Goal: Register for event/course

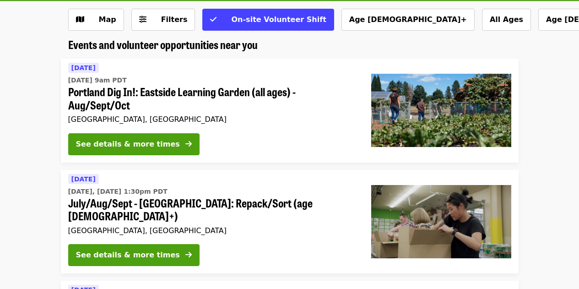
scroll to position [45, 0]
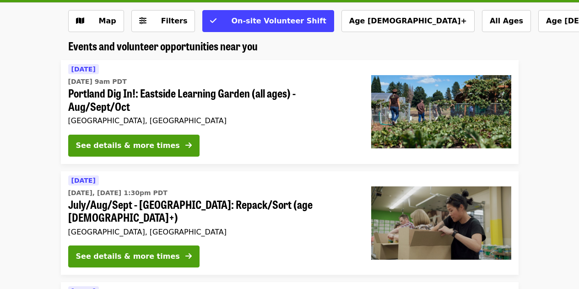
click at [15, 252] on li "Today Today, Aug 13 @ 1:30pm PDT July/Aug/Sept - Portland: Repack/Sort (age 8+)…" at bounding box center [289, 223] width 579 height 104
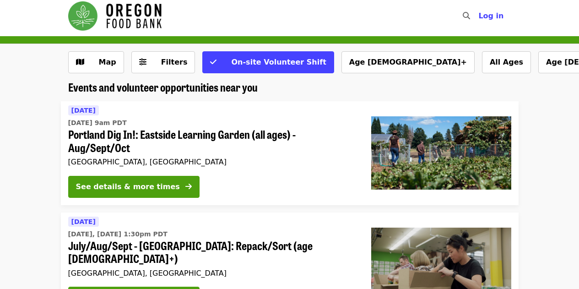
scroll to position [0, 0]
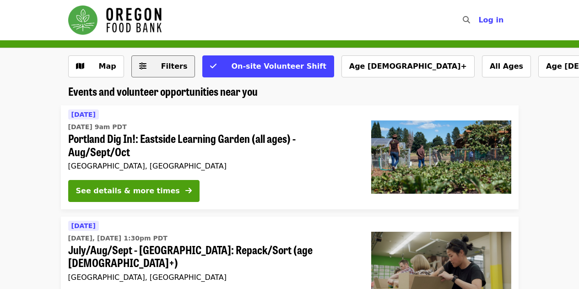
click at [167, 72] on button "Filters" at bounding box center [163, 66] width 64 height 22
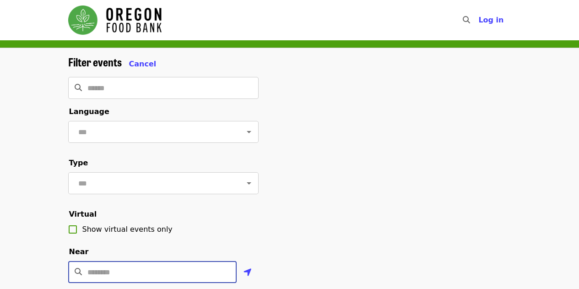
click at [140, 283] on input "Location" at bounding box center [161, 272] width 149 height 22
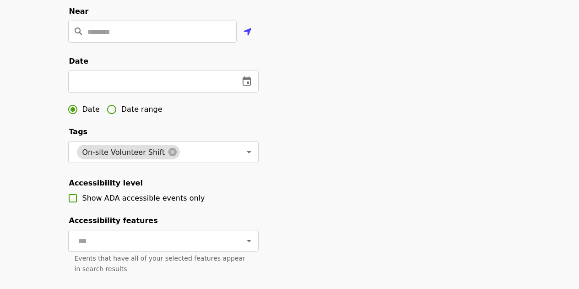
scroll to position [243, 0]
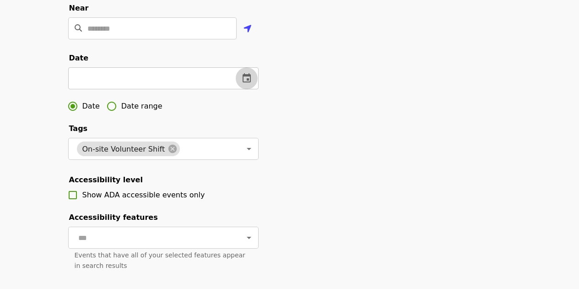
click at [249, 84] on button "change date" at bounding box center [247, 78] width 22 height 22
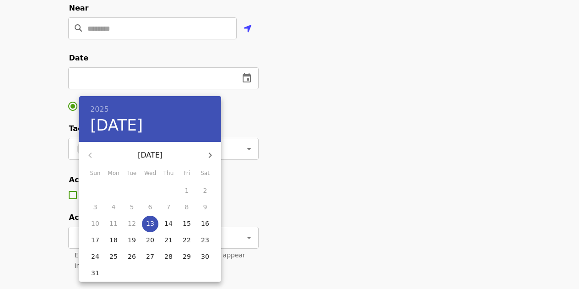
click at [190, 251] on button "29" at bounding box center [186, 256] width 16 height 16
type input "**********"
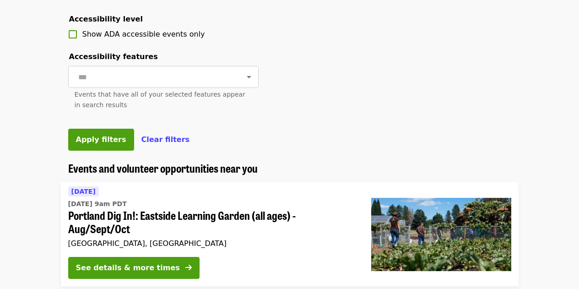
scroll to position [406, 0]
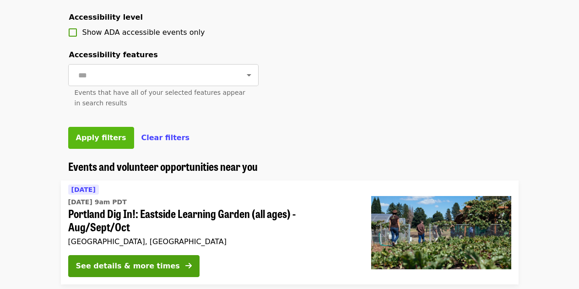
click at [74, 149] on button "Apply filters" at bounding box center [101, 138] width 66 height 22
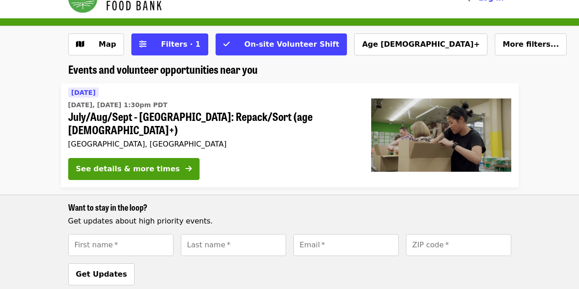
scroll to position [21, 0]
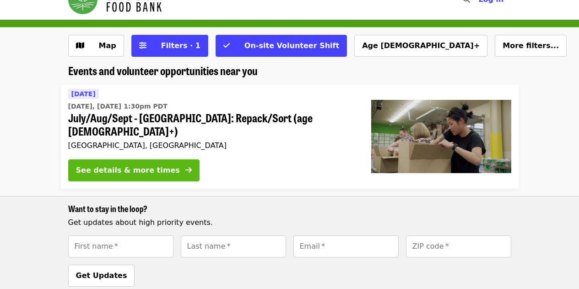
click at [112, 163] on button "See details & more times" at bounding box center [133, 170] width 131 height 22
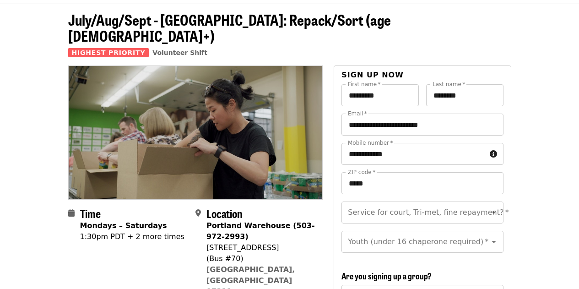
scroll to position [18, 0]
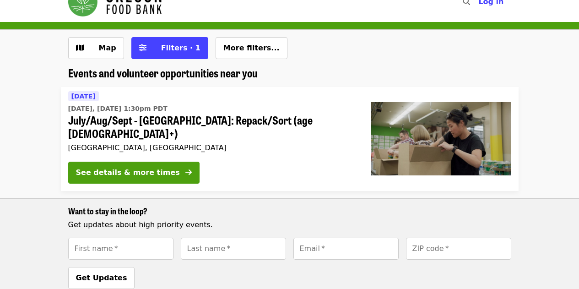
scroll to position [21, 0]
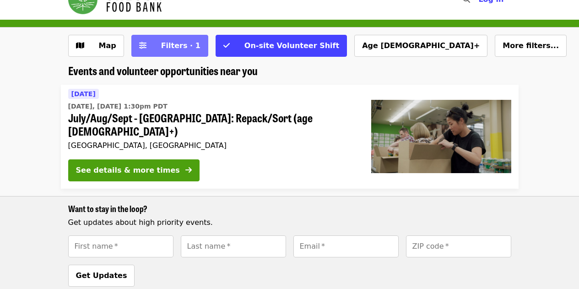
click at [179, 45] on span "Filters · 1" at bounding box center [180, 45] width 39 height 9
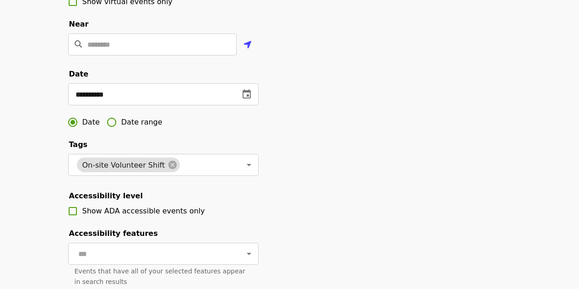
scroll to position [230, 0]
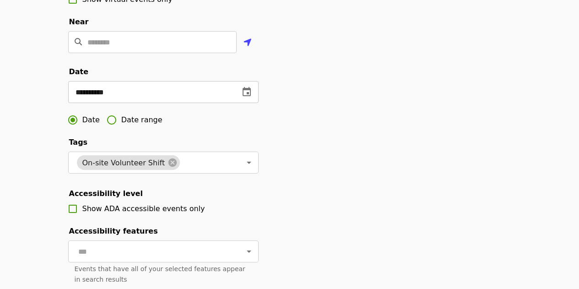
click at [240, 103] on button "change date" at bounding box center [247, 92] width 22 height 22
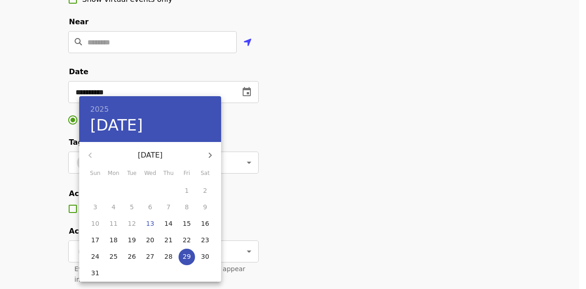
click at [188, 224] on p "15" at bounding box center [187, 223] width 8 height 9
type input "**********"
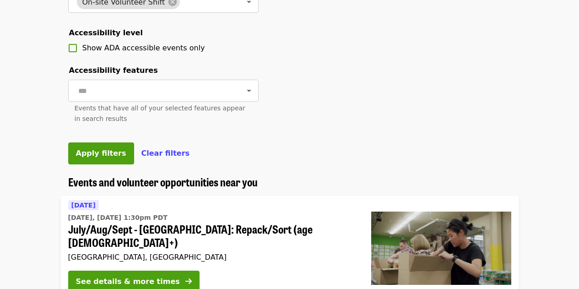
scroll to position [388, 0]
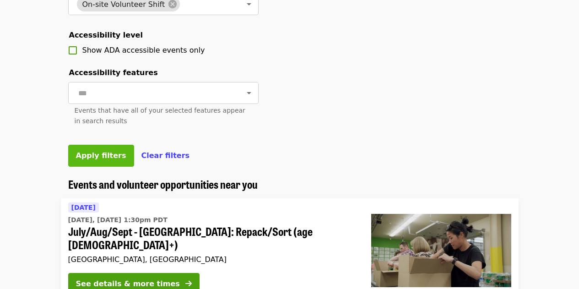
click at [97, 167] on button "Apply filters" at bounding box center [101, 156] width 66 height 22
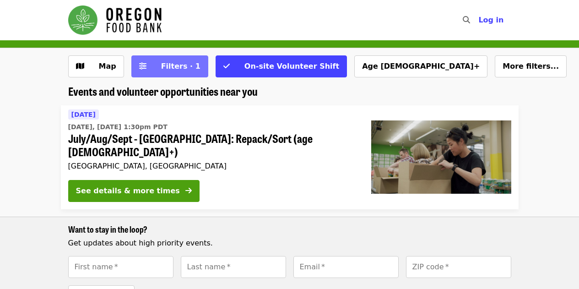
click at [139, 68] on icon "sliders-h icon" at bounding box center [142, 66] width 7 height 9
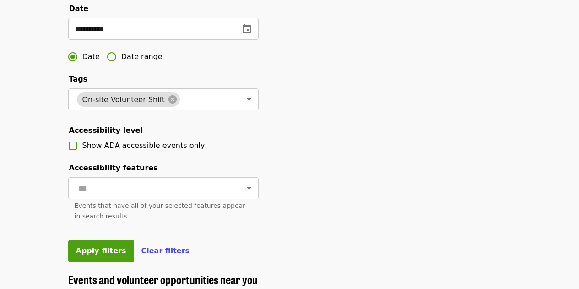
scroll to position [301, 0]
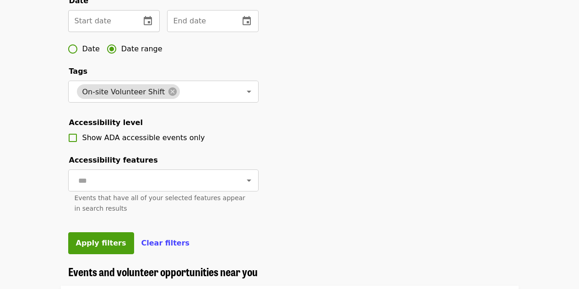
click at [107, 27] on input "text" at bounding box center [100, 21] width 65 height 22
click at [145, 27] on icon "change date" at bounding box center [147, 21] width 11 height 11
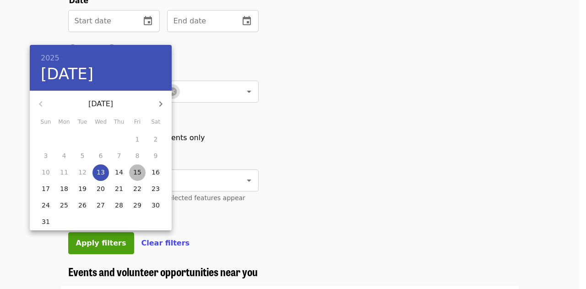
click at [138, 174] on p "15" at bounding box center [137, 171] width 8 height 9
type input "**********"
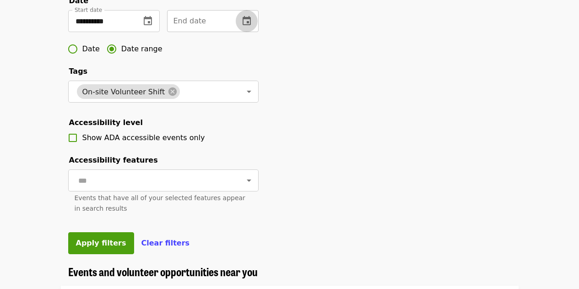
click at [253, 26] on button "change date" at bounding box center [247, 21] width 22 height 22
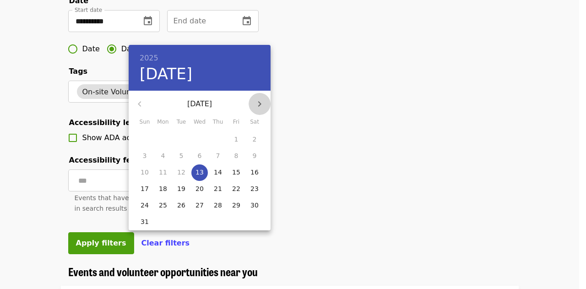
click at [260, 102] on icon "button" at bounding box center [259, 103] width 11 height 11
click at [181, 140] on p "2" at bounding box center [181, 138] width 4 height 9
type input "**********"
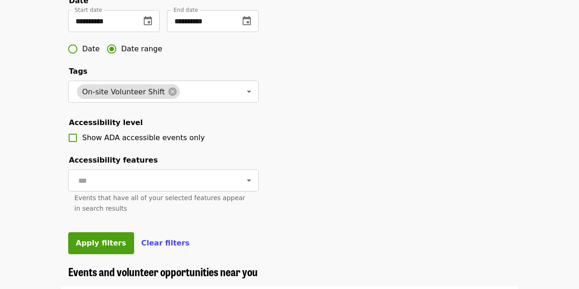
click at [84, 265] on div "**********" at bounding box center [163, 10] width 190 height 510
click at [98, 247] on span "Apply filters" at bounding box center [101, 242] width 50 height 9
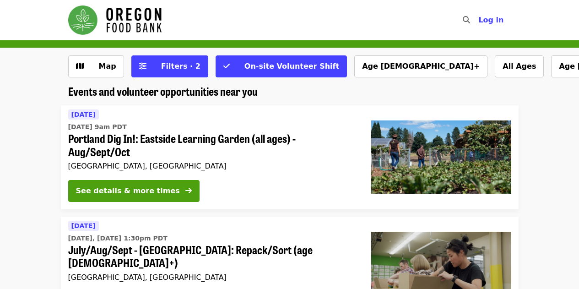
click at [43, 205] on li "[DATE] [DATE] 9am PDT Portland Dig In!: [GEOGRAPHIC_DATA] (all ages) - Aug/Sept…" at bounding box center [289, 157] width 579 height 104
